Goal: Check status: Check status

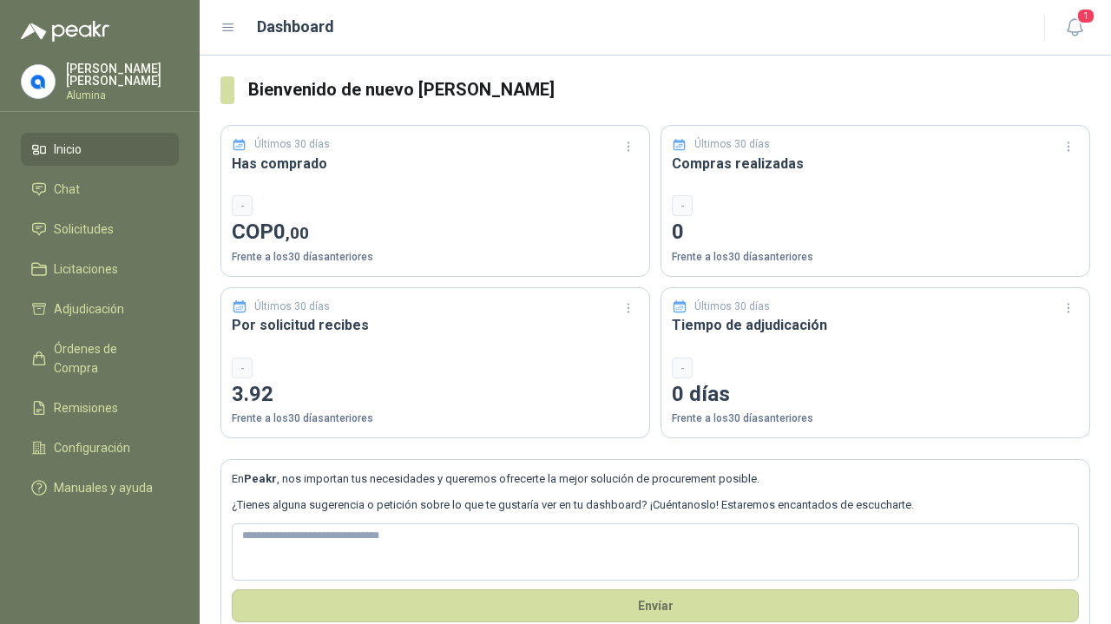
click at [112, 231] on span "Solicitudes" at bounding box center [84, 229] width 60 height 19
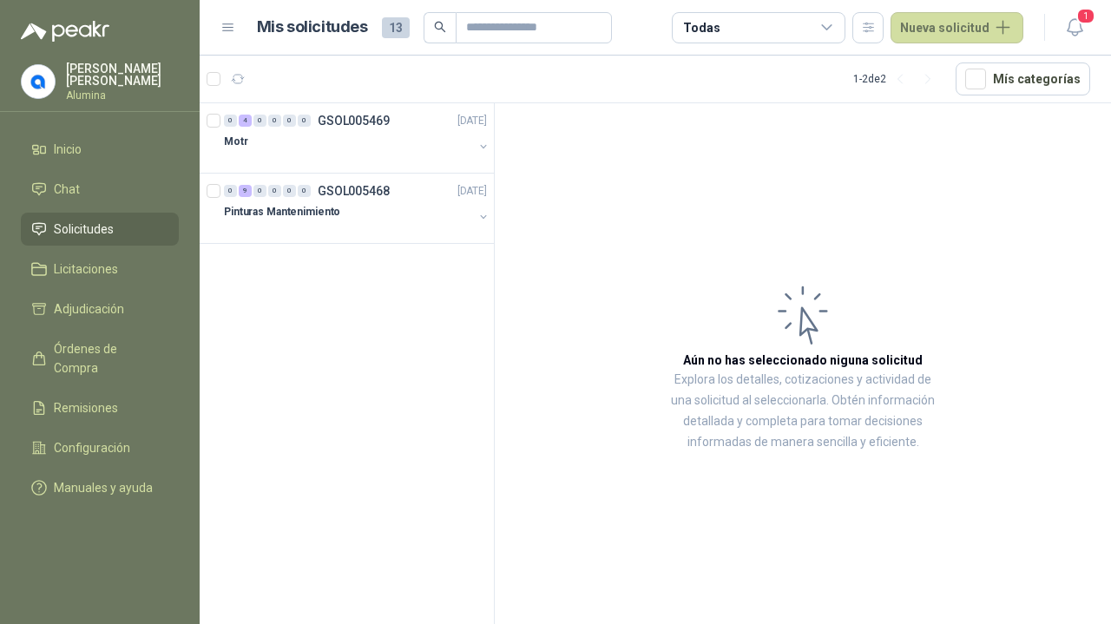
click at [316, 148] on div "Motr" at bounding box center [348, 141] width 249 height 21
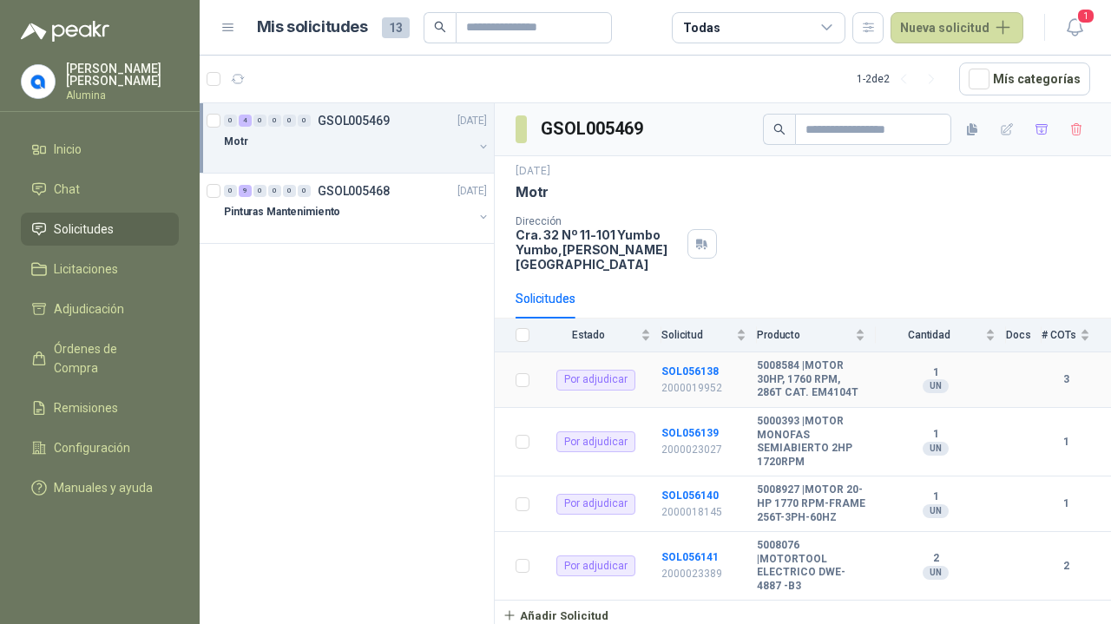
click at [688, 366] on b "SOL056138" at bounding box center [690, 372] width 57 height 12
